Goal: Information Seeking & Learning: Check status

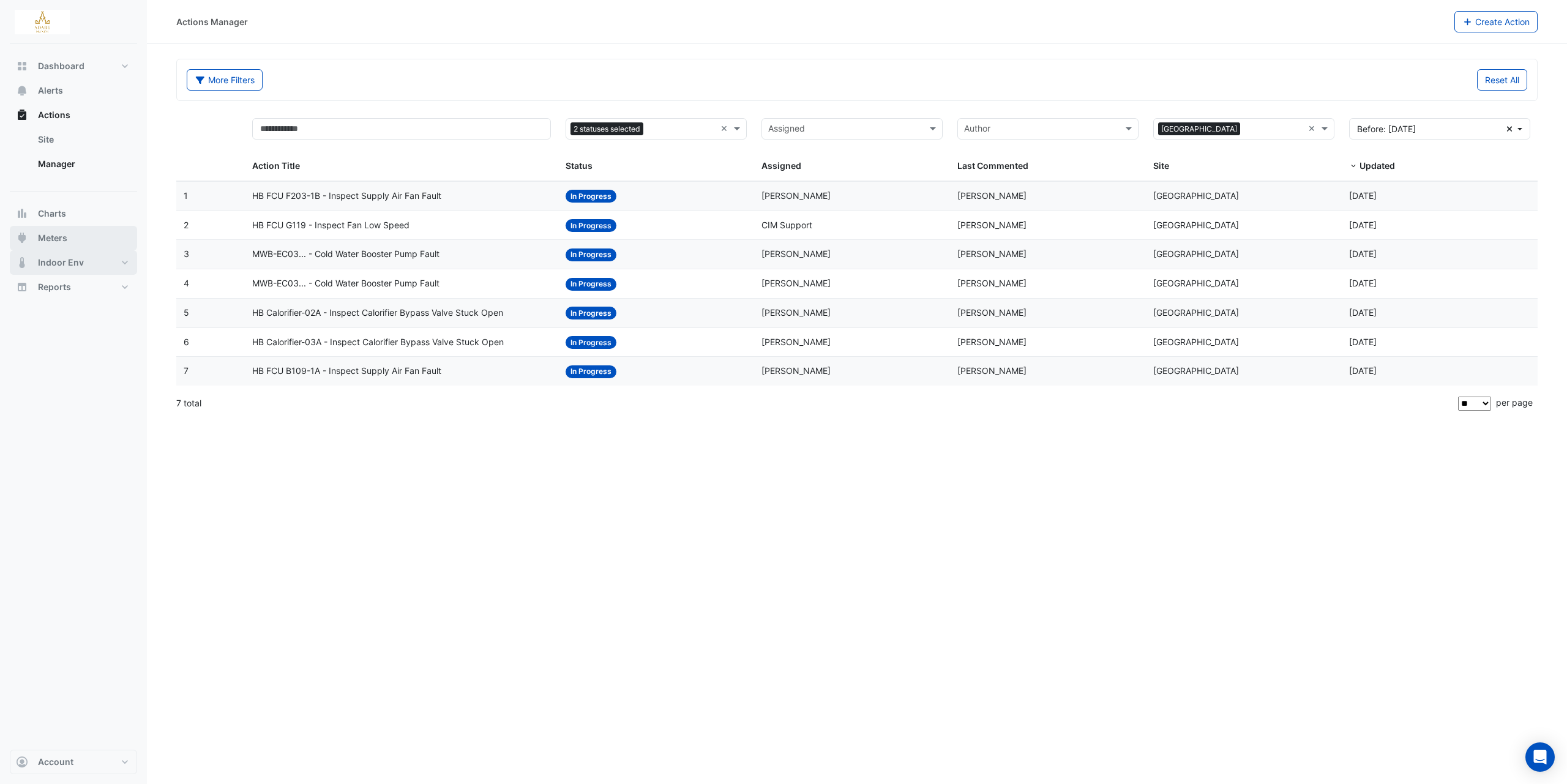
drag, startPoint x: 63, startPoint y: 245, endPoint x: 74, endPoint y: 244, distance: 11.0
click at [62, 244] on button "Meters" at bounding box center [74, 238] width 128 height 24
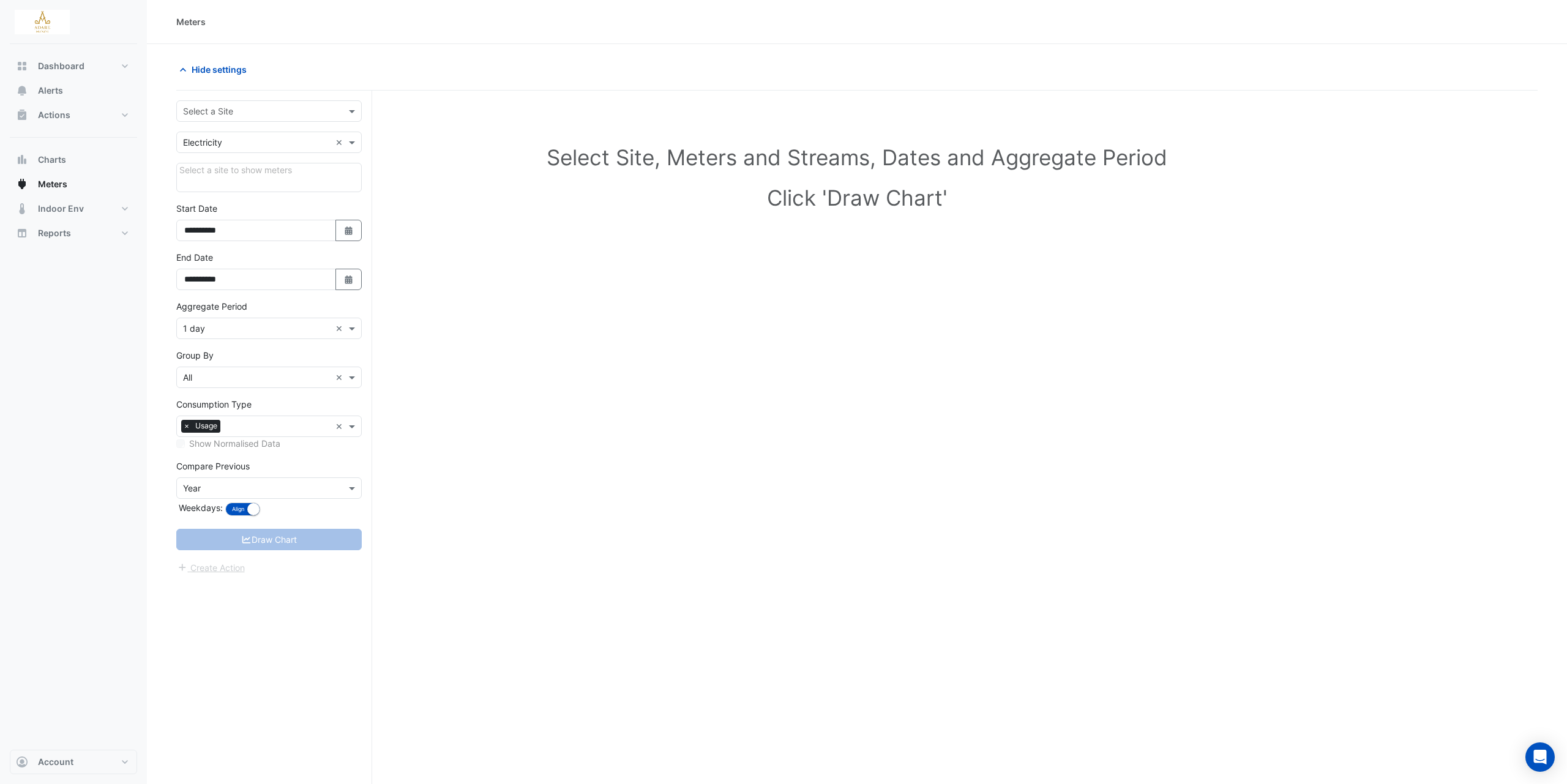
click at [322, 115] on input "text" at bounding box center [257, 112] width 147 height 13
click at [276, 133] on div "[GEOGRAPHIC_DATA]" at bounding box center [269, 137] width 184 height 17
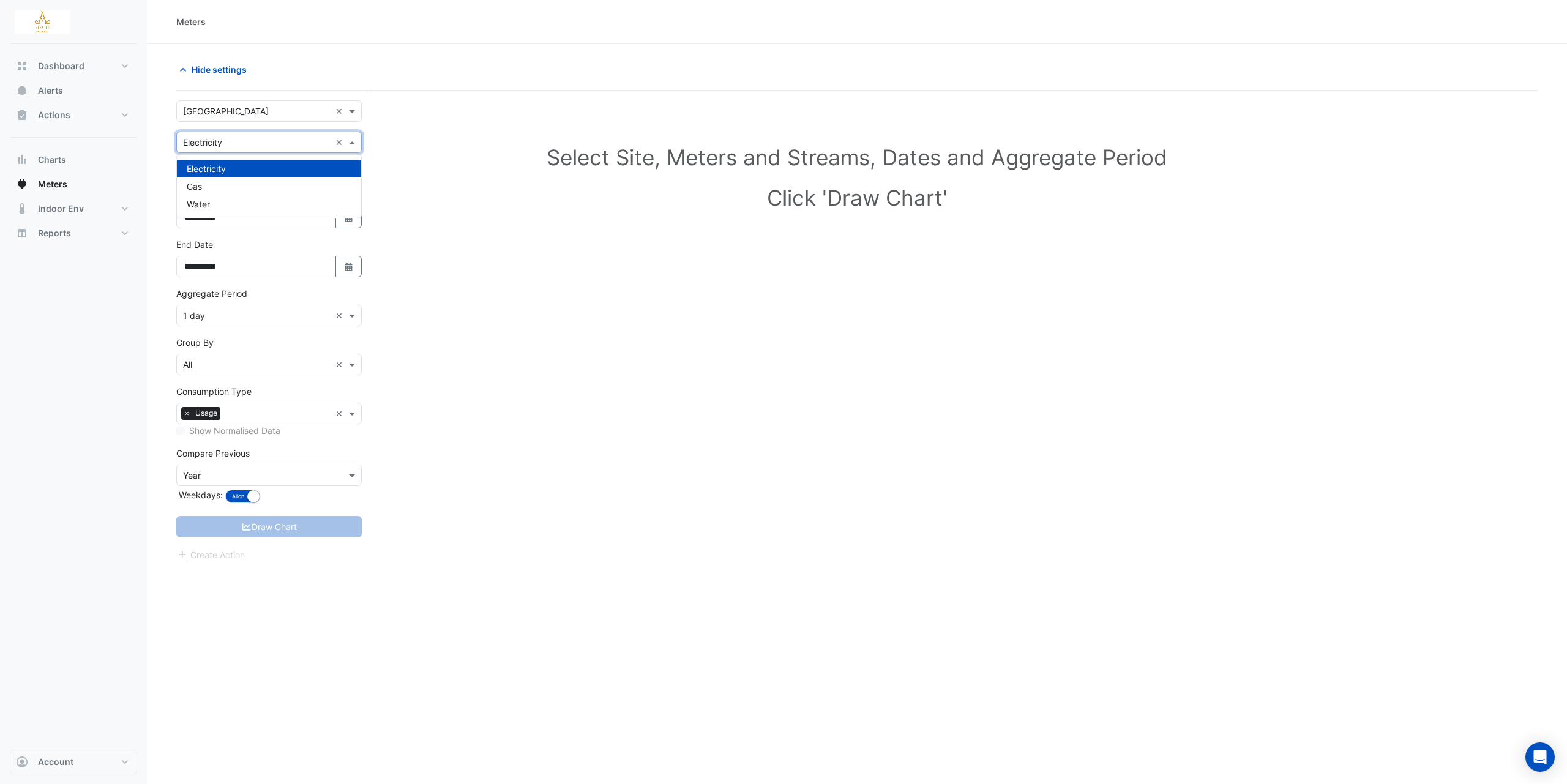
click at [358, 143] on span at bounding box center [354, 142] width 15 height 13
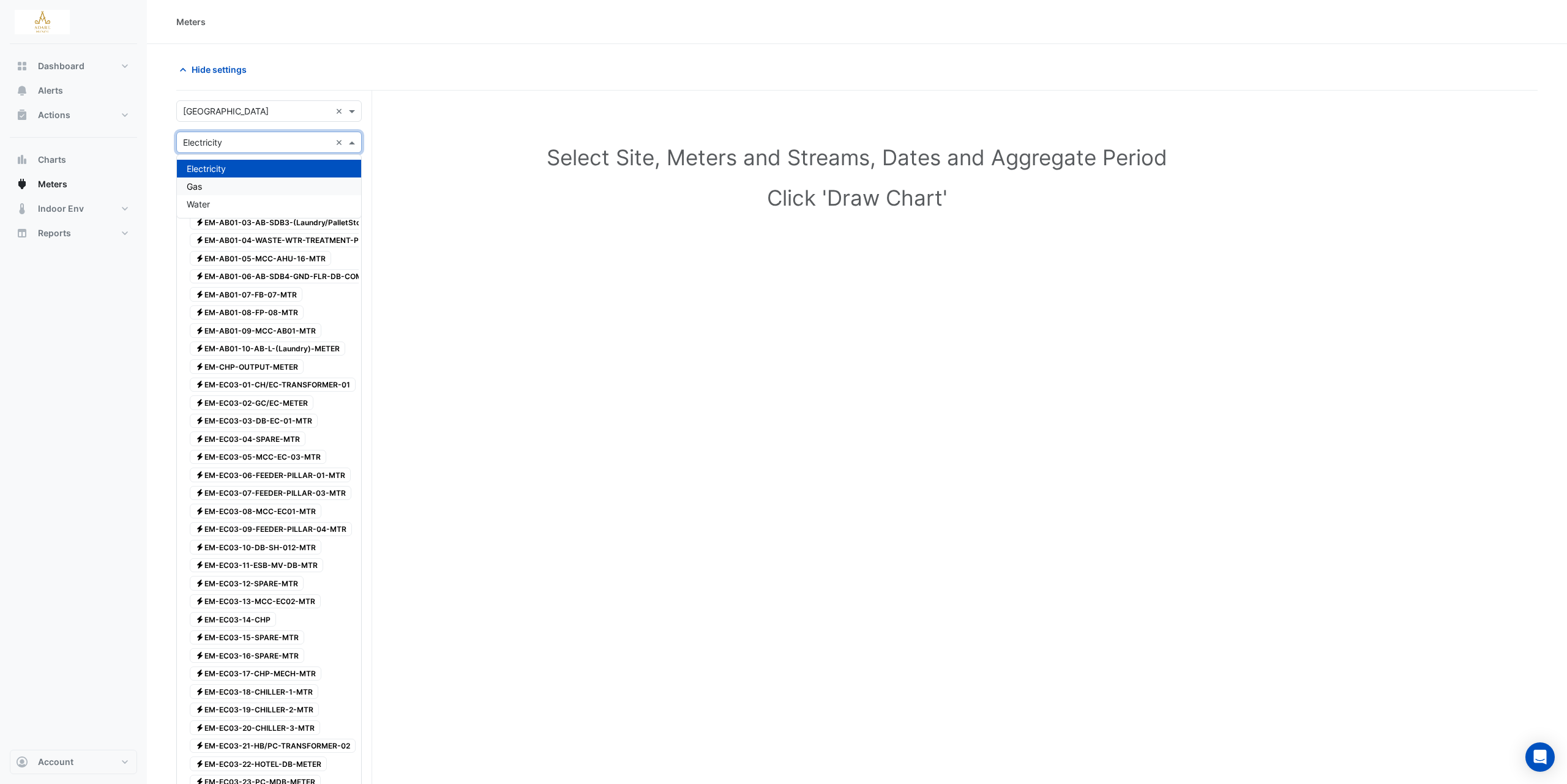
click at [208, 181] on div "Gas" at bounding box center [269, 186] width 184 height 17
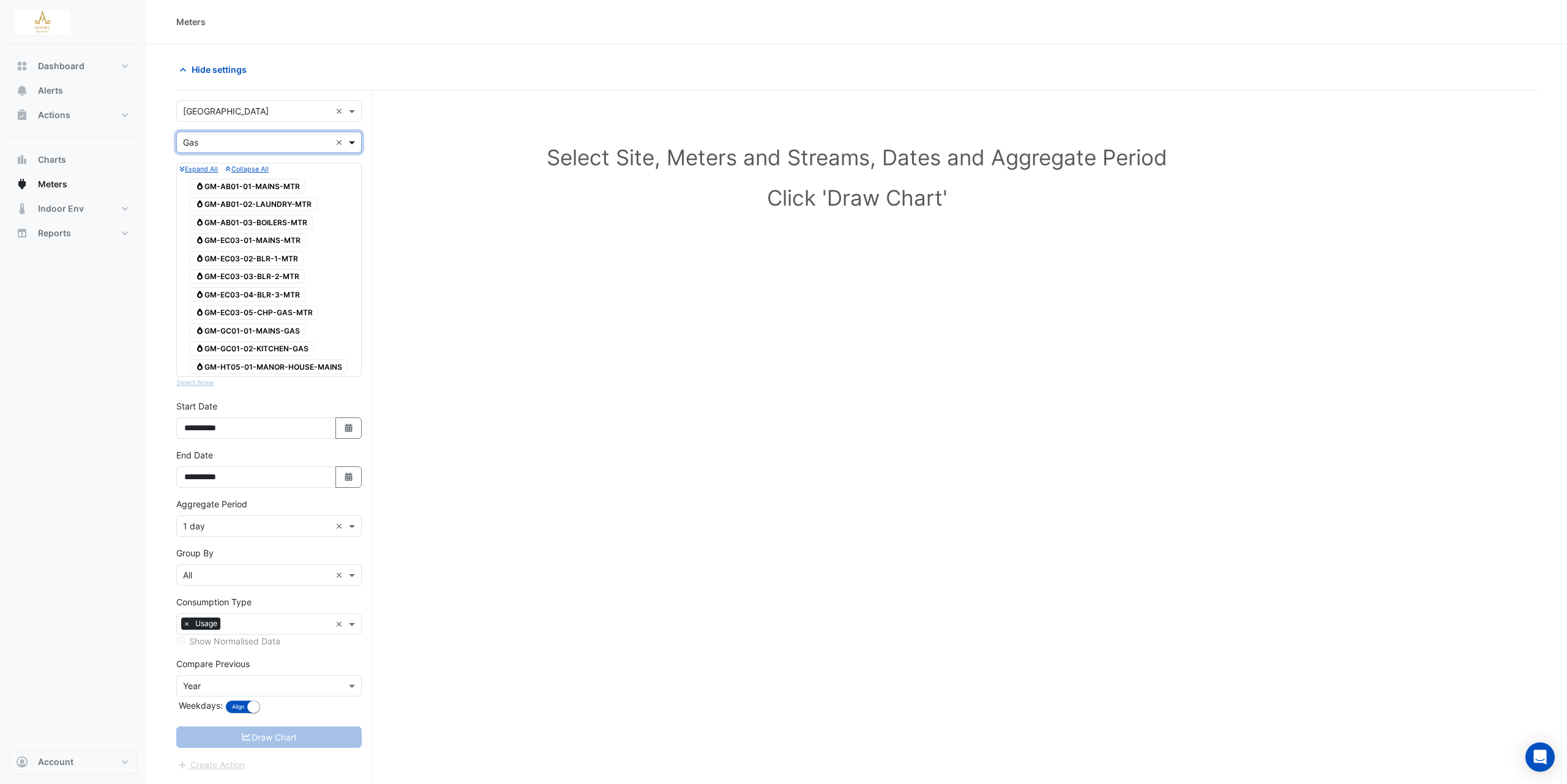
click at [352, 140] on span at bounding box center [354, 142] width 15 height 13
click at [228, 167] on div "Electricity" at bounding box center [269, 168] width 184 height 17
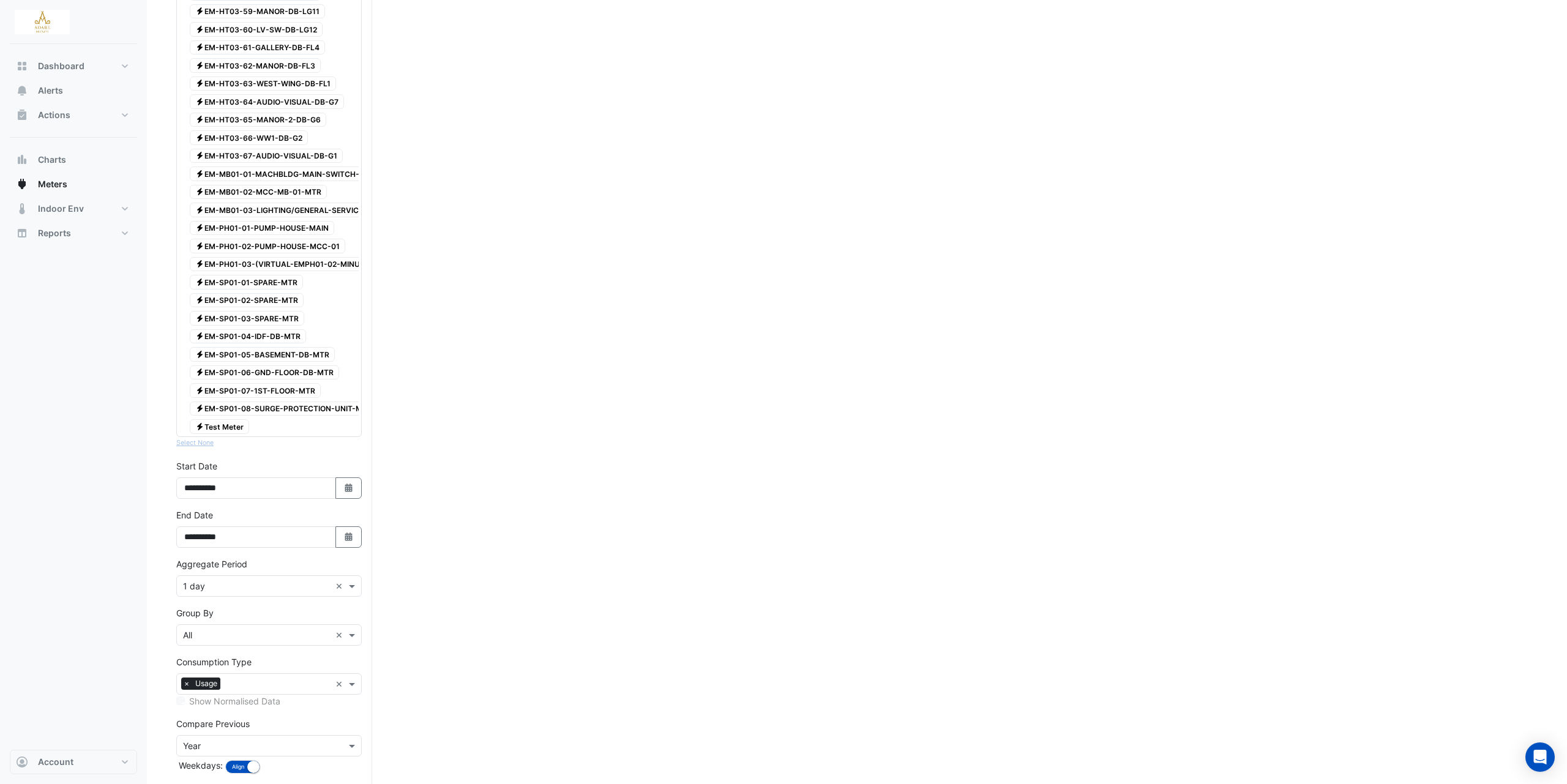
scroll to position [2301, 0]
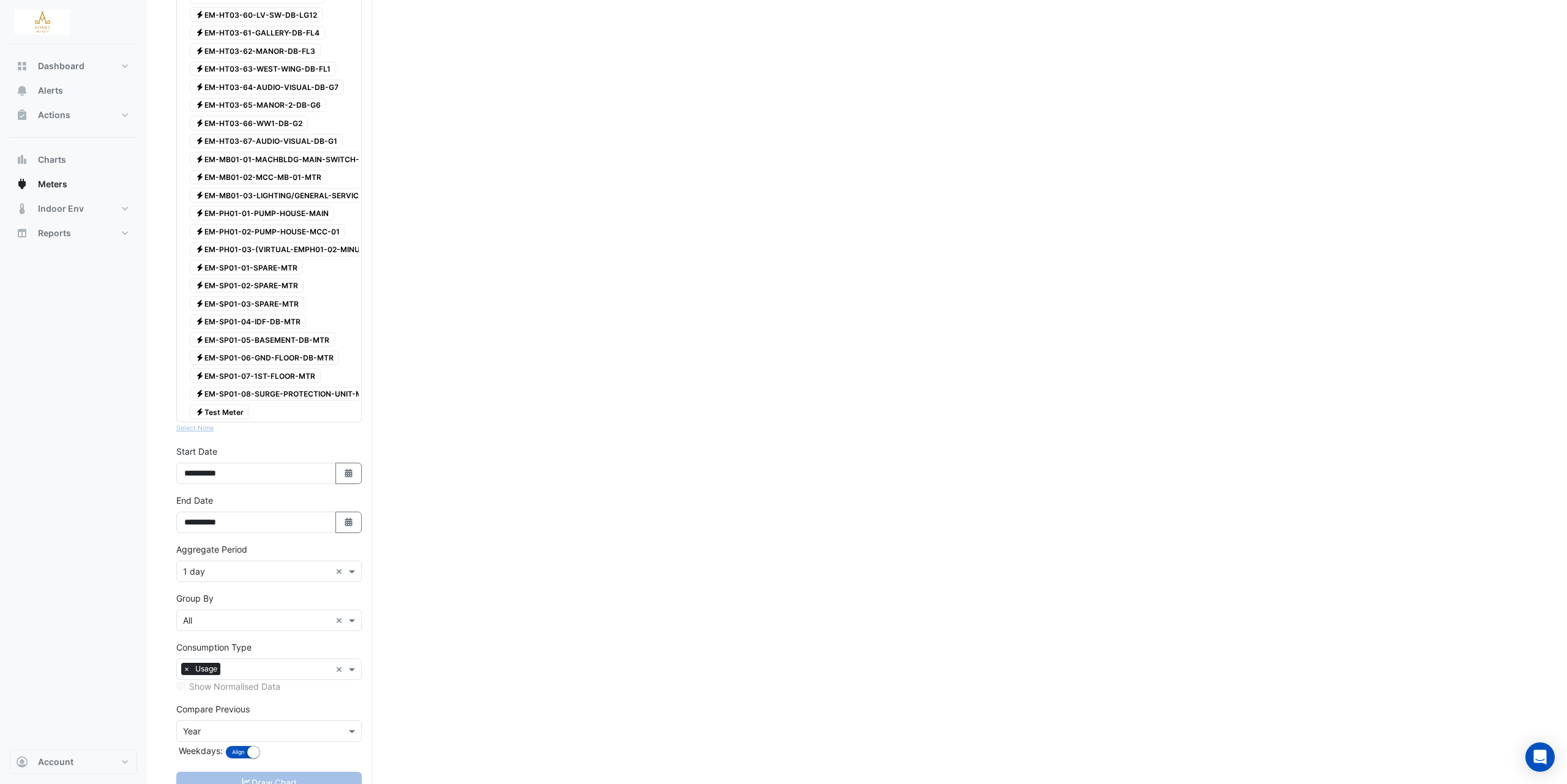
click at [273, 772] on div "Draw Chart" at bounding box center [269, 782] width 185 height 21
click at [253, 242] on span "Electricity EM-PH01-03-(VIRTUAL-EMPH01-02-MINUS-EMPH01-02)-PUMP-HOUSE-MV" at bounding box center [340, 249] width 301 height 14
click at [257, 772] on button "Draw Chart" at bounding box center [269, 782] width 185 height 21
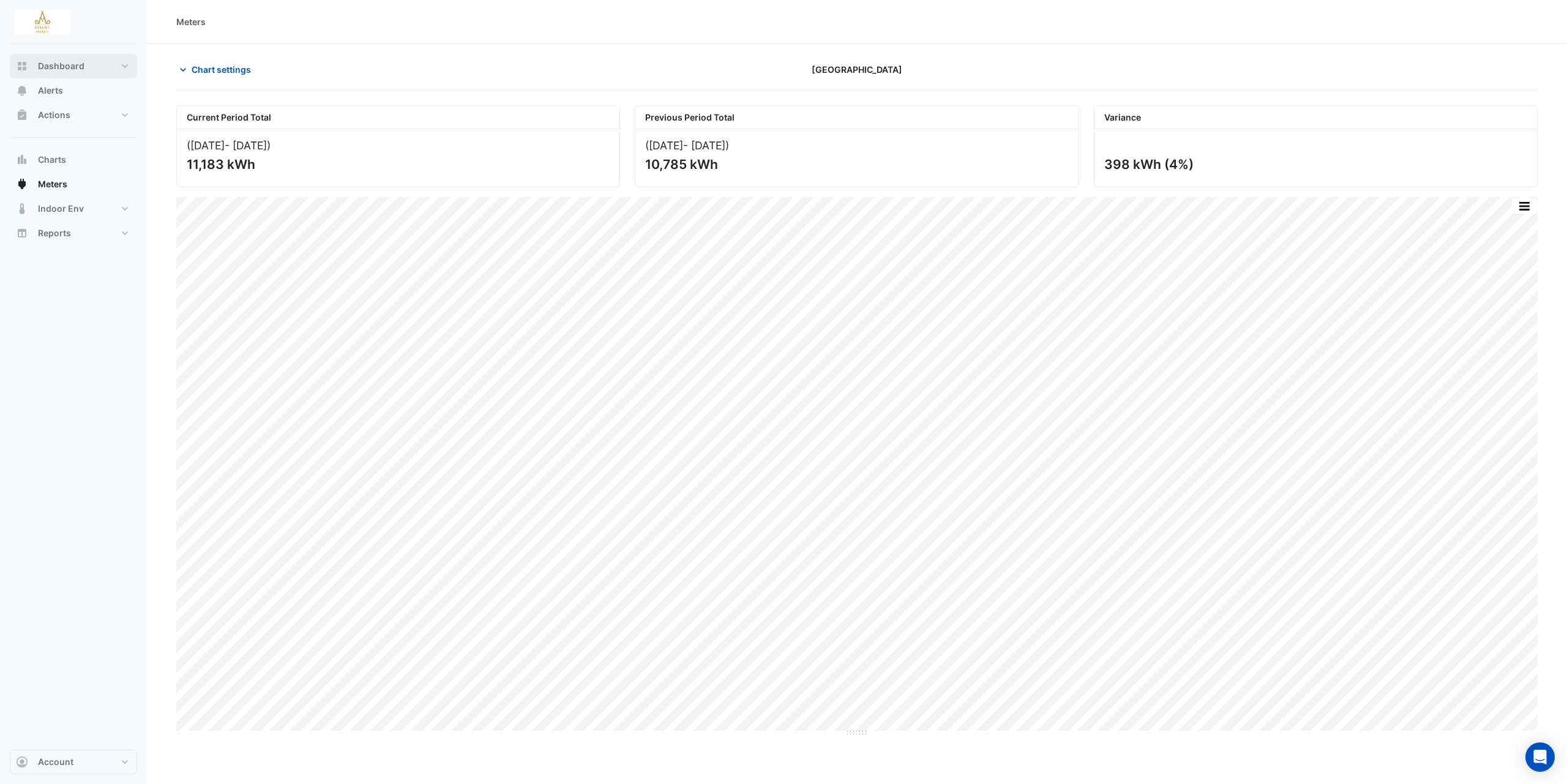
click at [74, 60] on span "Dashboard" at bounding box center [61, 66] width 46 height 12
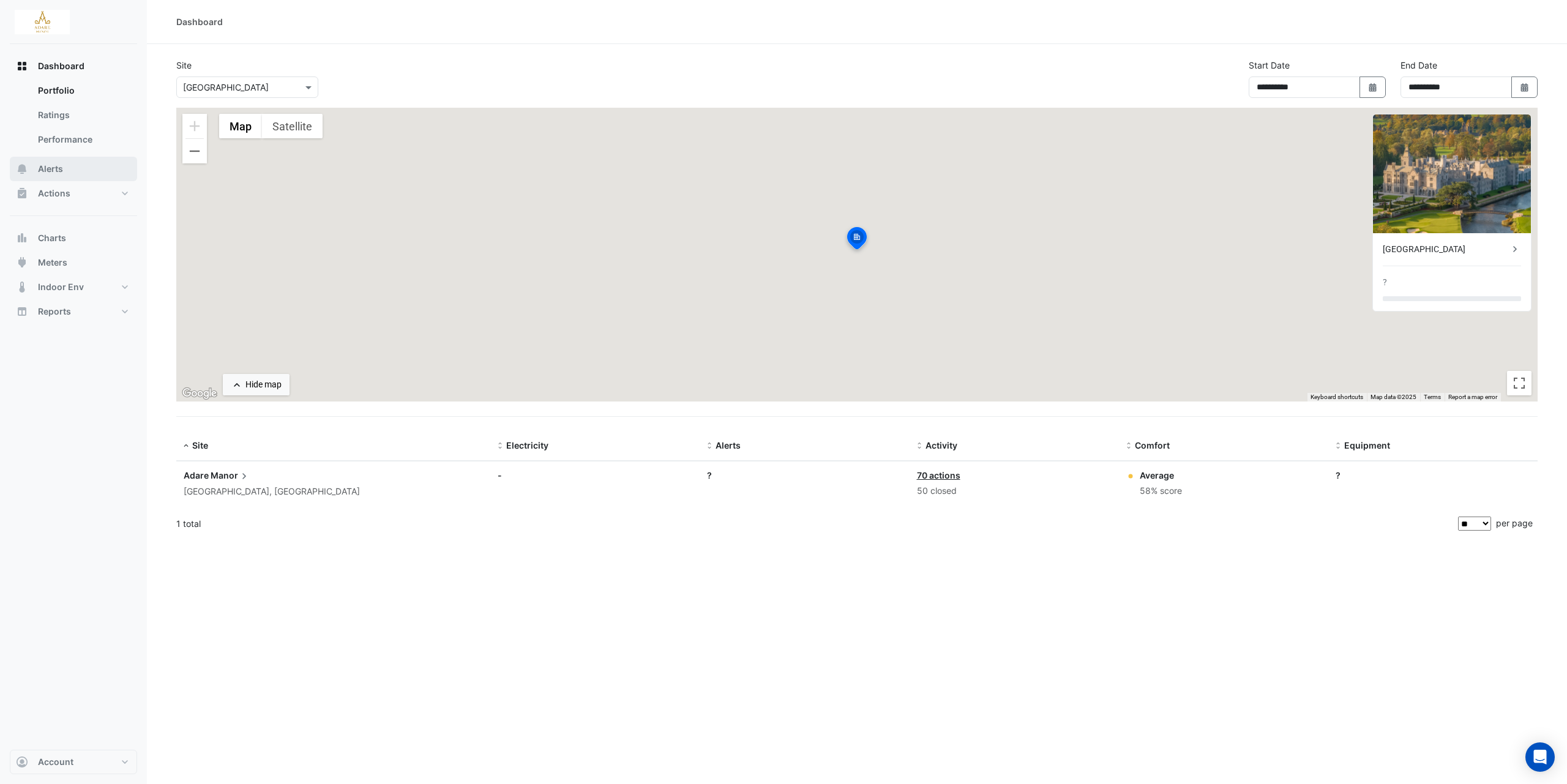
click at [65, 166] on button "Alerts" at bounding box center [74, 168] width 128 height 24
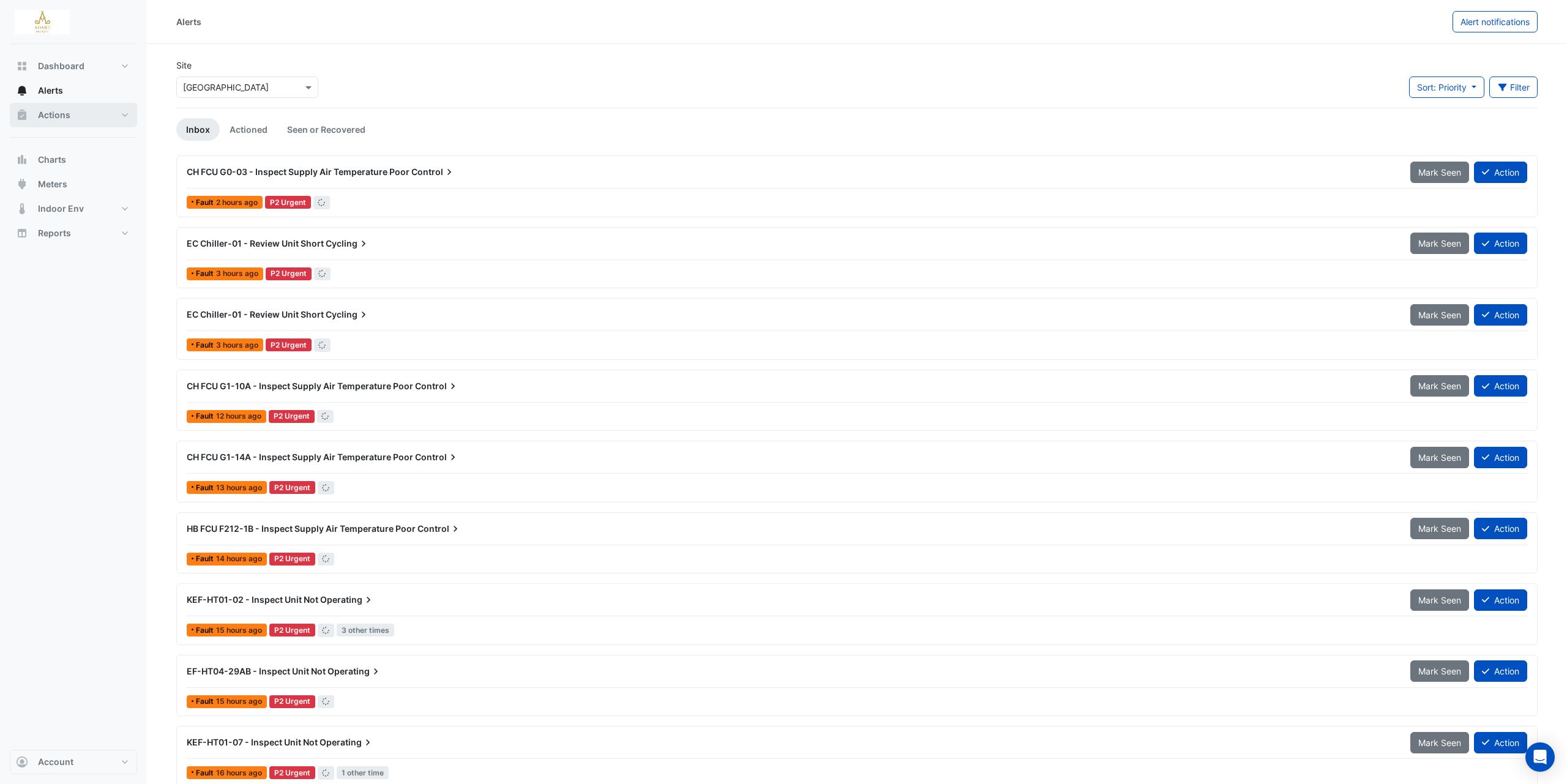
click at [106, 121] on button "Actions" at bounding box center [74, 115] width 128 height 24
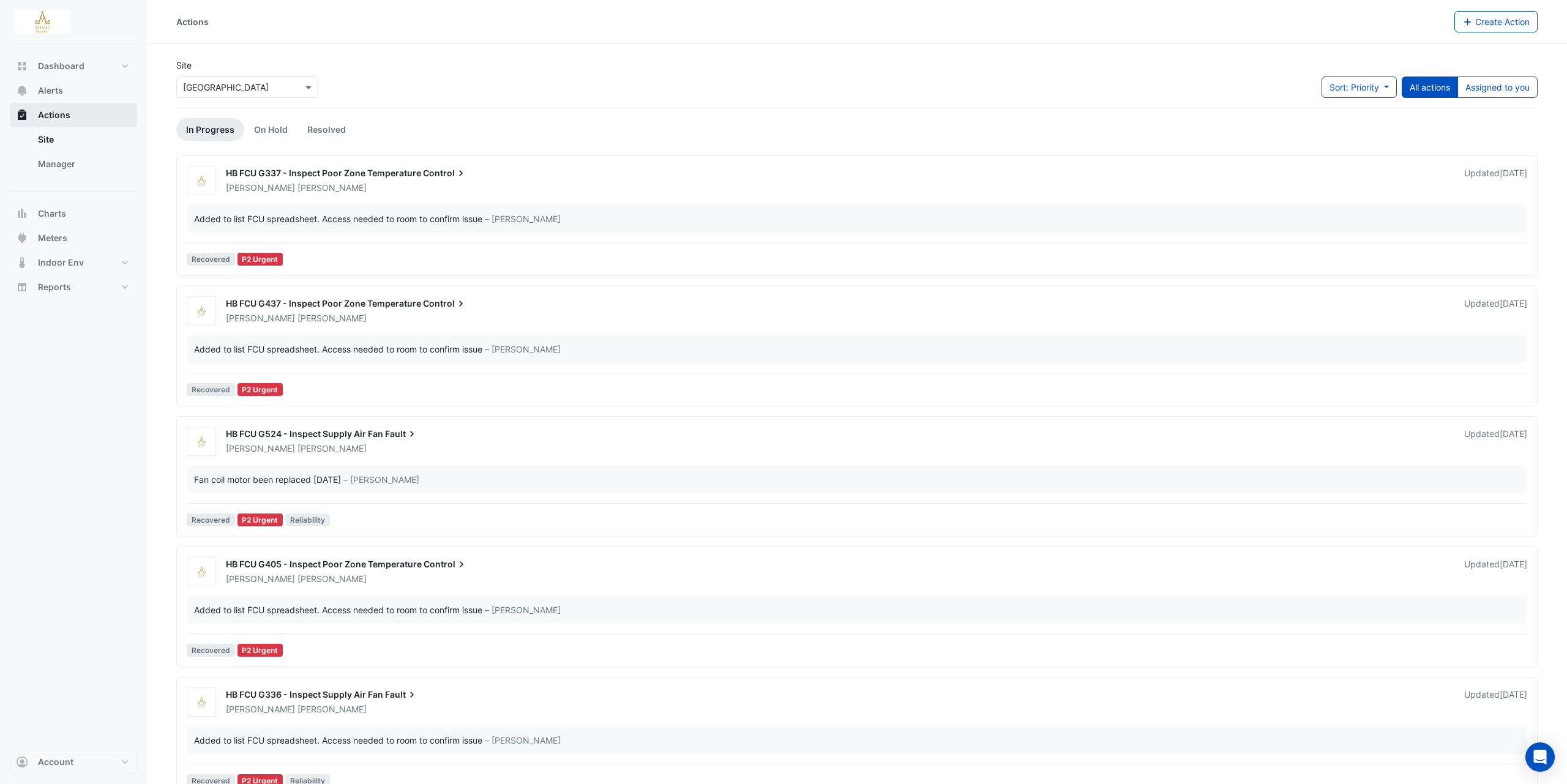
click at [78, 112] on button "Actions" at bounding box center [74, 115] width 128 height 24
click at [77, 168] on link "Manager" at bounding box center [83, 164] width 109 height 24
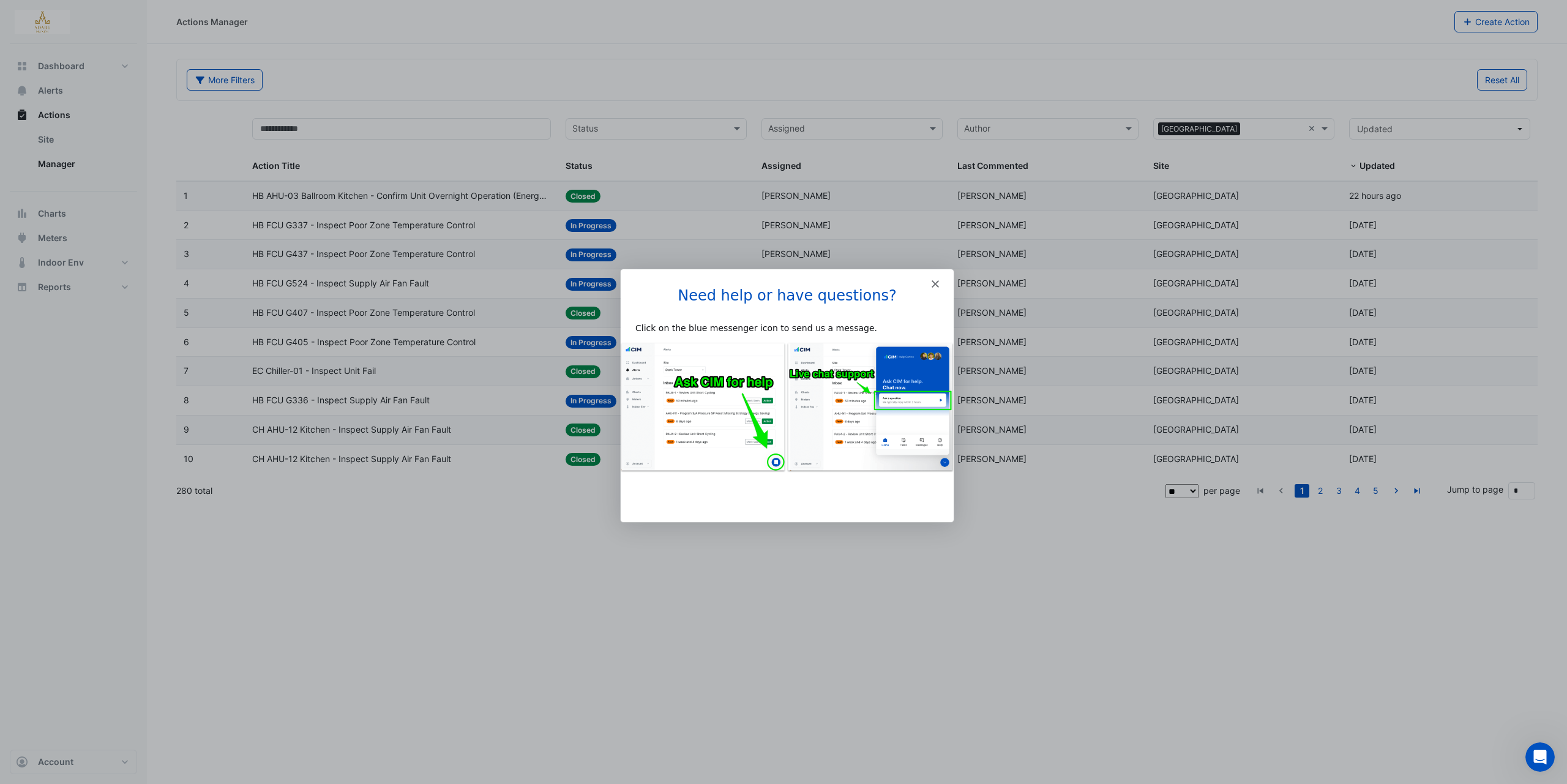
click at [934, 283] on polygon "Close" at bounding box center [935, 283] width 8 height 8
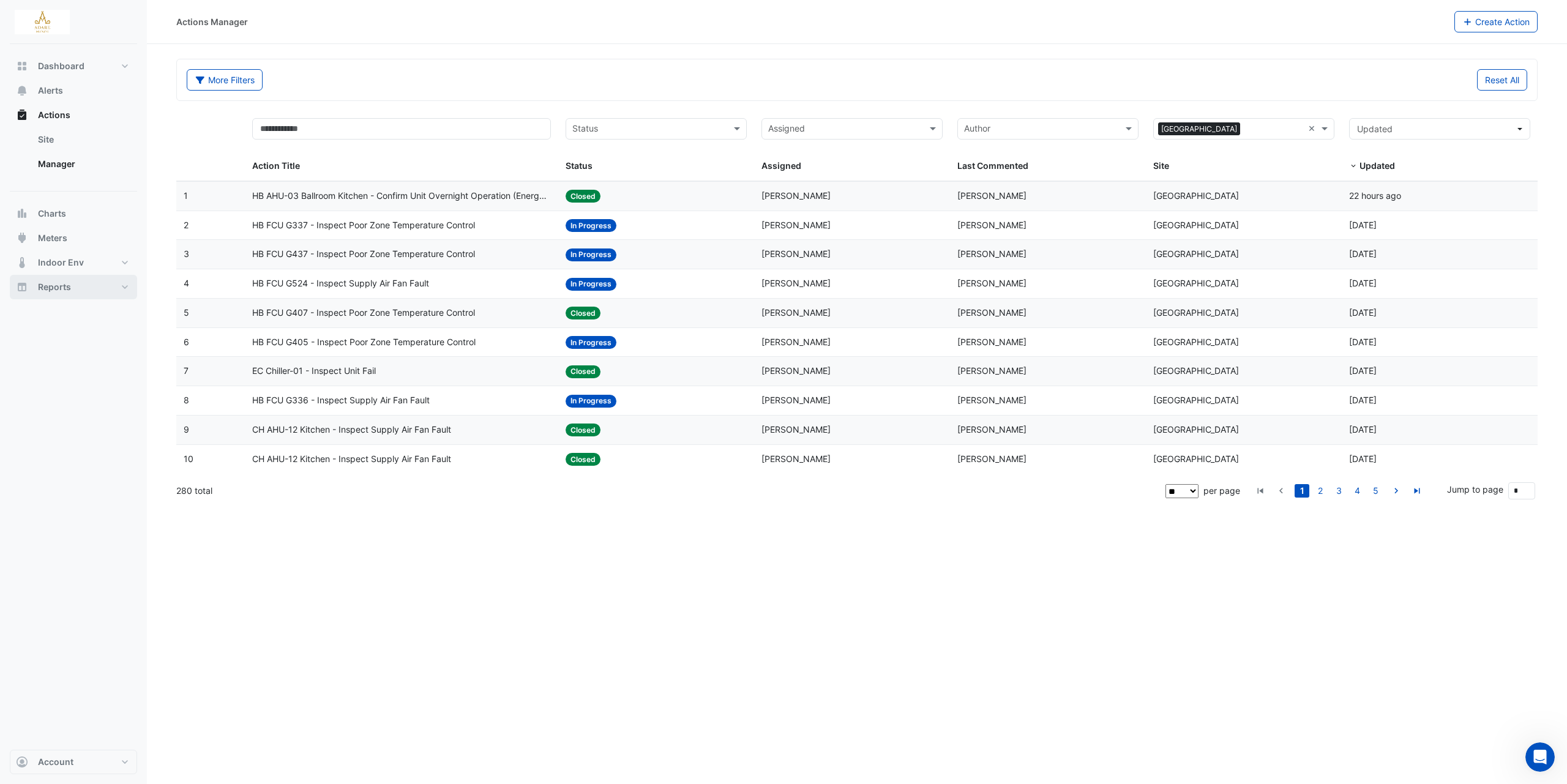
click at [74, 289] on button "Reports" at bounding box center [74, 287] width 128 height 24
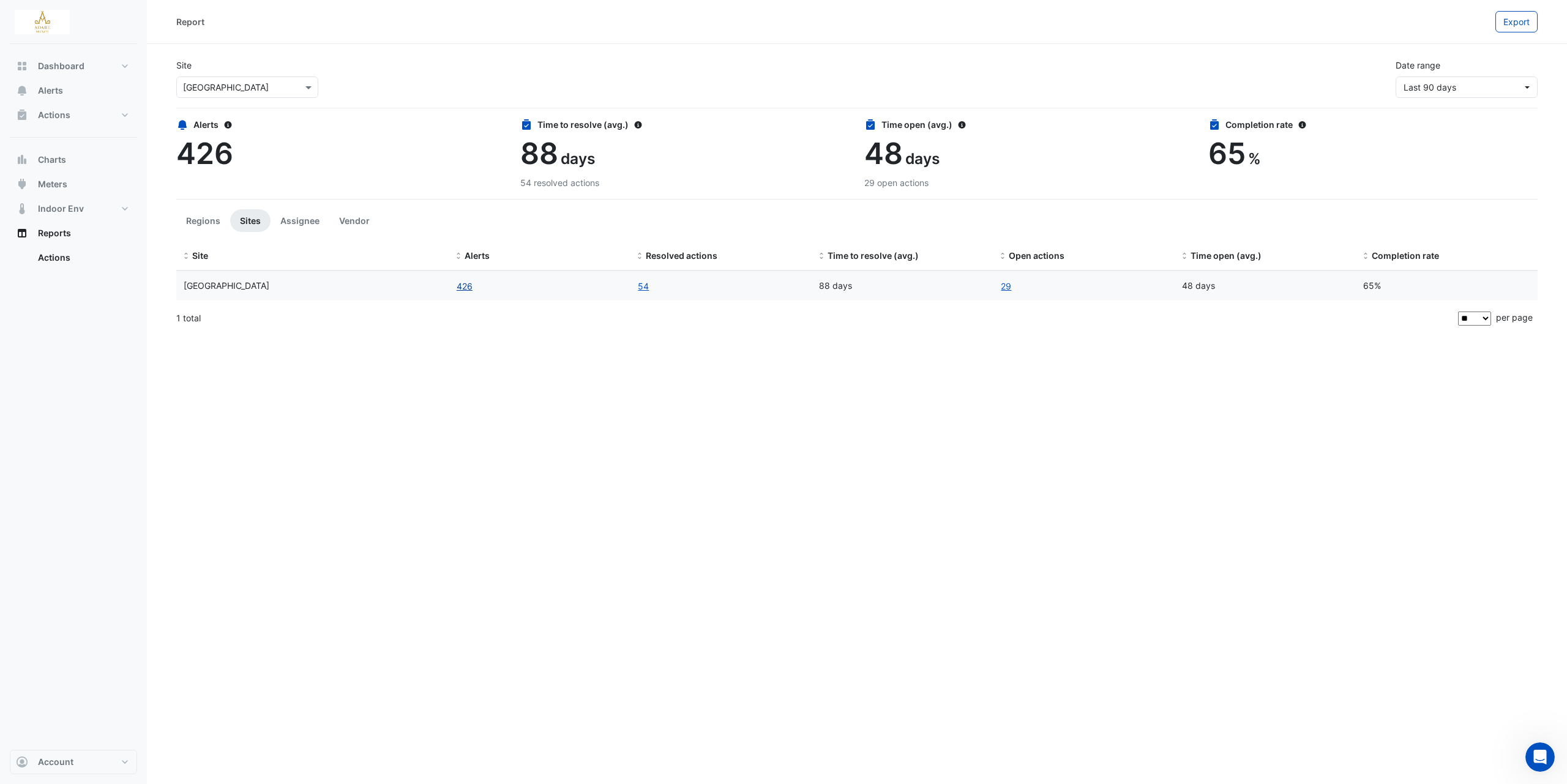
click at [468, 287] on button "426" at bounding box center [465, 286] width 17 height 14
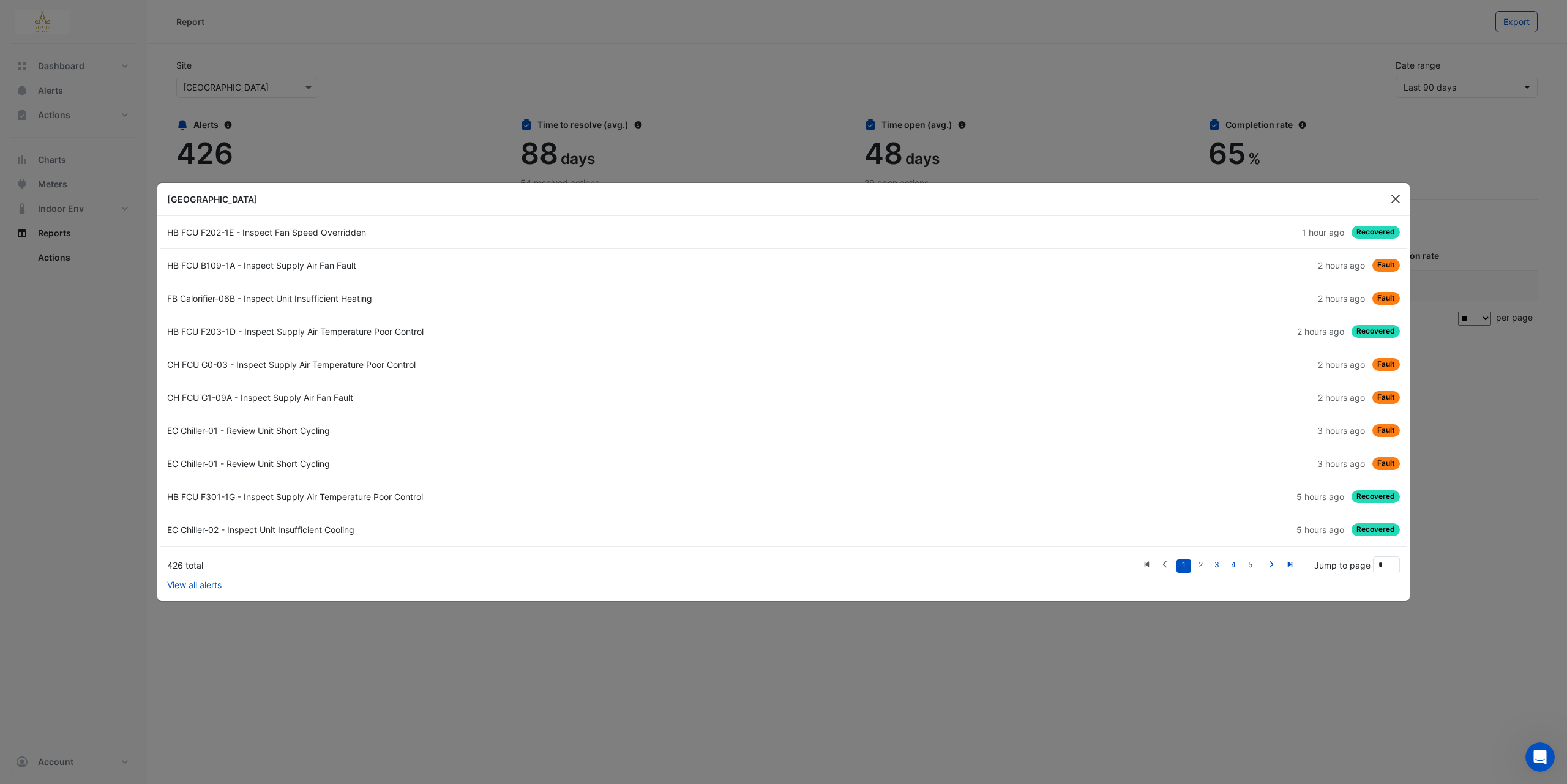
click at [1394, 194] on button "Close" at bounding box center [1395, 199] width 18 height 18
